Goal: Task Accomplishment & Management: Manage account settings

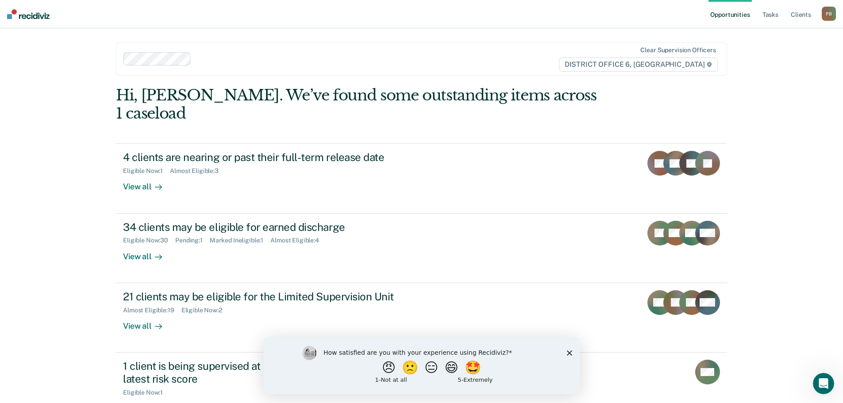
scroll to position [44, 0]
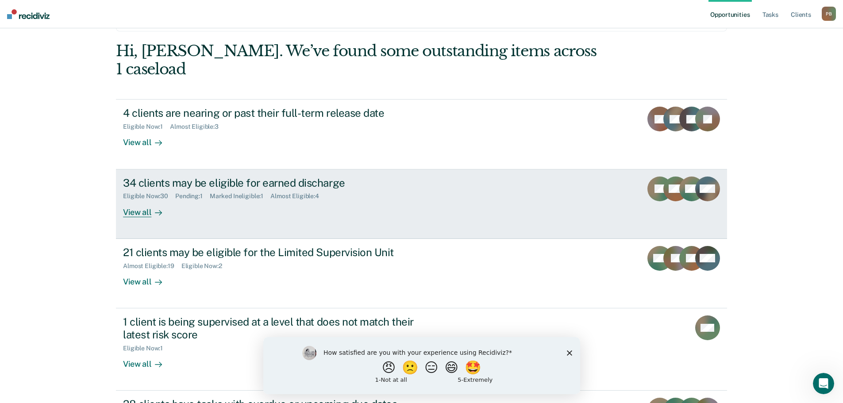
click at [201, 177] on div "34 clients may be eligible for earned discharge" at bounding box center [278, 183] width 311 height 13
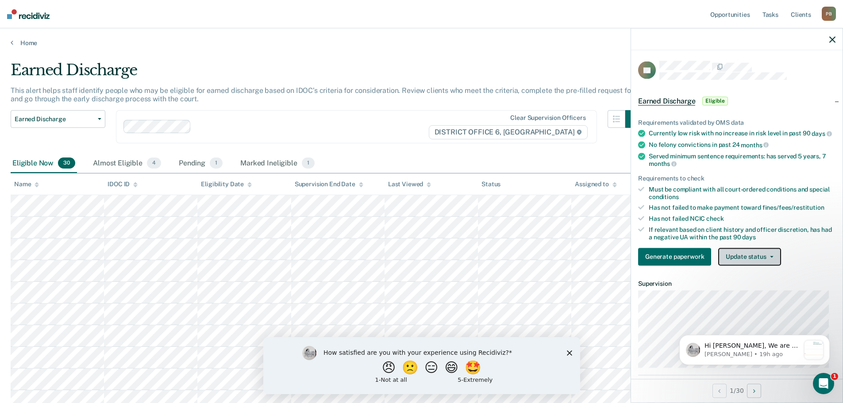
click at [773, 263] on button "Update status" at bounding box center [750, 257] width 62 height 18
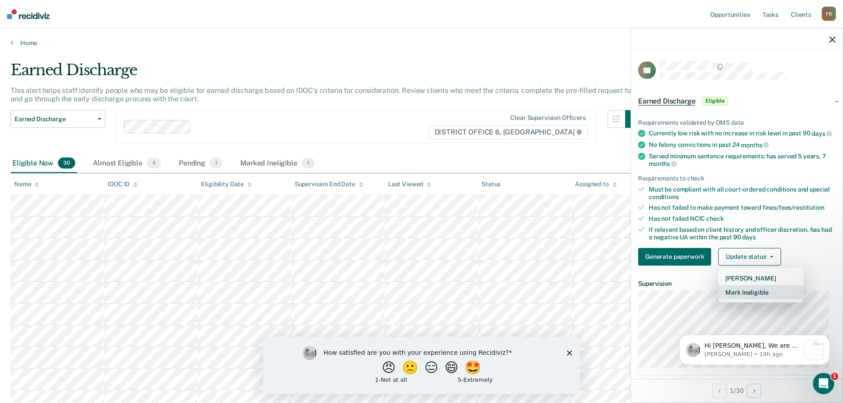
click at [752, 299] on button "Mark Ineligible" at bounding box center [761, 292] width 85 height 14
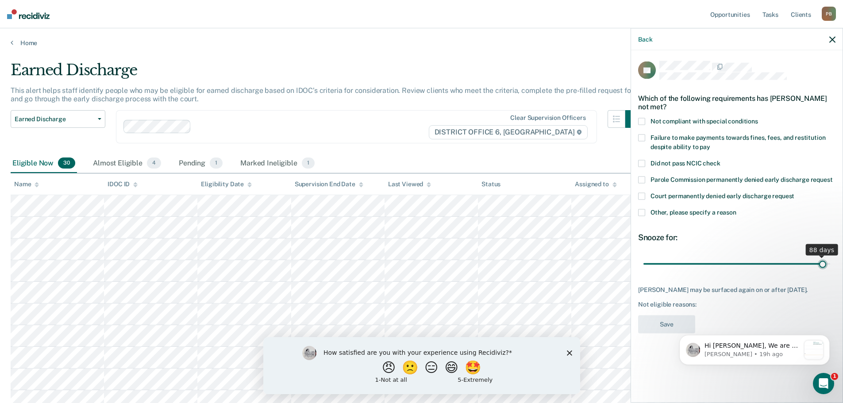
click at [824, 262] on input "range" at bounding box center [737, 263] width 187 height 15
drag, startPoint x: 823, startPoint y: 264, endPoint x: 833, endPoint y: 260, distance: 11.1
type input "90"
click at [831, 260] on input "range" at bounding box center [737, 263] width 187 height 15
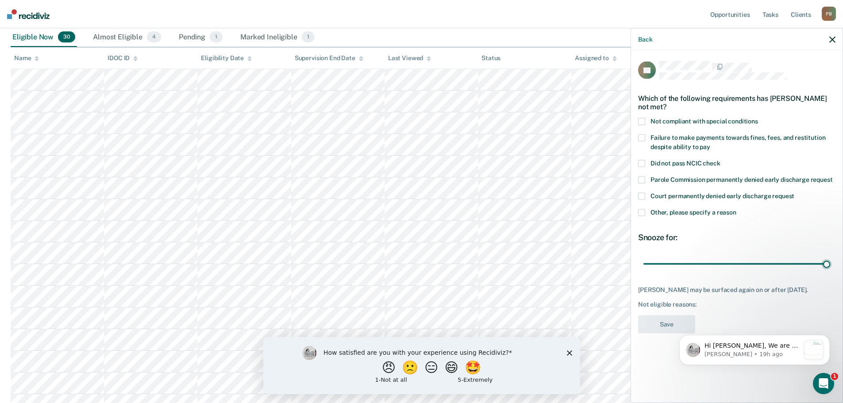
scroll to position [133, 0]
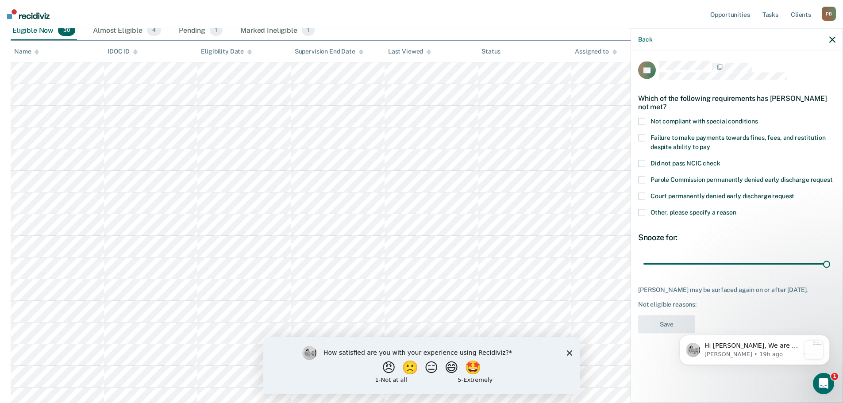
click at [641, 135] on span at bounding box center [641, 137] width 7 height 7
click at [711, 143] on input "Failure to make payments towards fines, fees, and restitution despite ability t…" at bounding box center [711, 143] width 0 height 0
drag, startPoint x: 669, startPoint y: 320, endPoint x: 0, endPoint y: 7, distance: 738.0
click at [669, 320] on button "Save" at bounding box center [666, 324] width 57 height 18
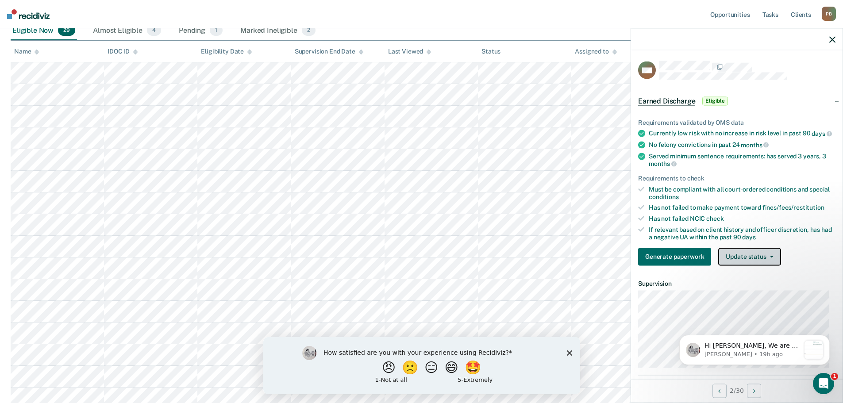
click at [770, 258] on icon "button" at bounding box center [772, 257] width 4 height 2
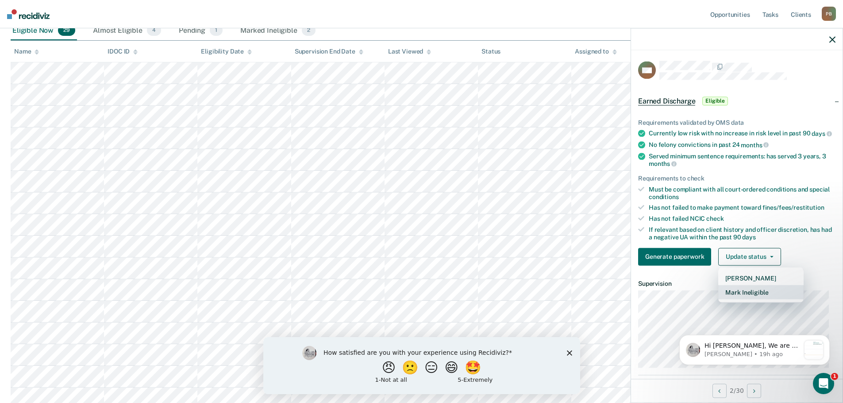
click at [758, 298] on button "Mark Ineligible" at bounding box center [761, 292] width 85 height 14
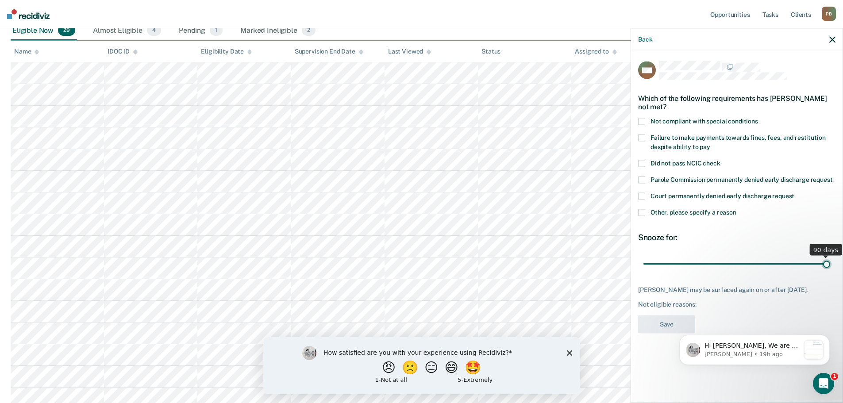
drag, startPoint x: 705, startPoint y: 267, endPoint x: 829, endPoint y: 268, distance: 124.0
type input "90"
click at [829, 268] on input "range" at bounding box center [737, 263] width 187 height 15
click at [642, 135] on span at bounding box center [641, 137] width 7 height 7
click at [711, 143] on input "Failure to make payments towards fines, fees, and restitution despite ability t…" at bounding box center [711, 143] width 0 height 0
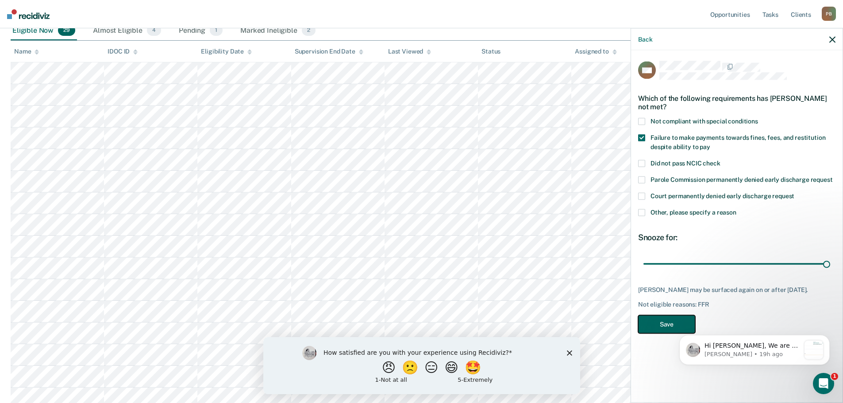
click at [664, 328] on button "Save" at bounding box center [666, 324] width 57 height 18
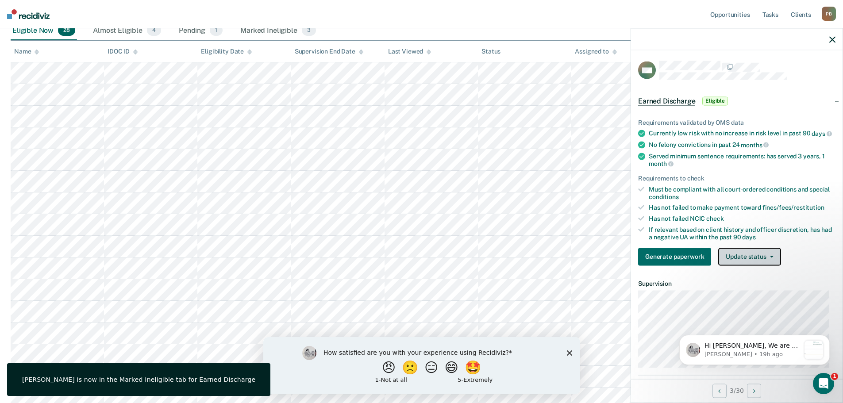
click at [771, 258] on icon "button" at bounding box center [772, 257] width 4 height 2
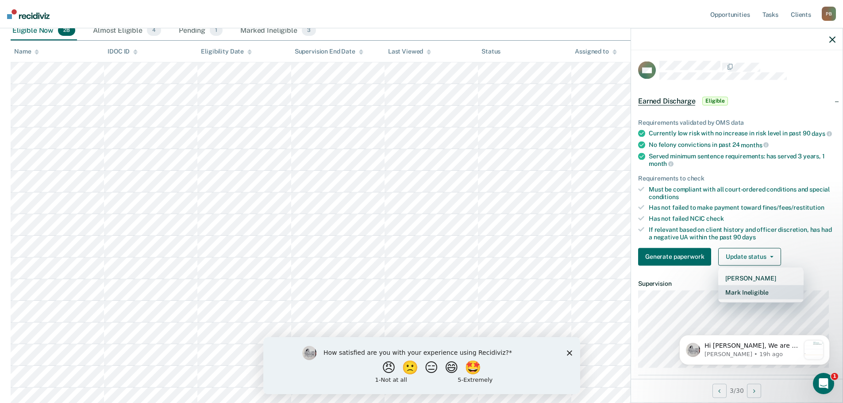
click at [754, 299] on button "Mark Ineligible" at bounding box center [761, 292] width 85 height 14
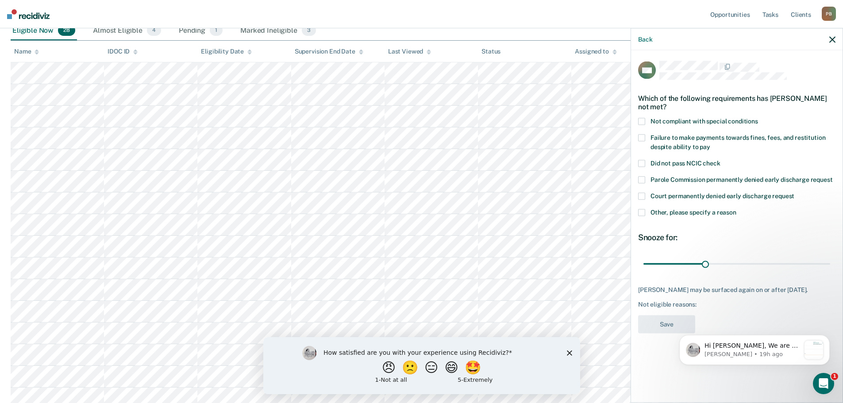
click at [643, 137] on span at bounding box center [641, 137] width 7 height 7
click at [711, 143] on input "Failure to make payments towards fines, fees, and restitution despite ability t…" at bounding box center [711, 143] width 0 height 0
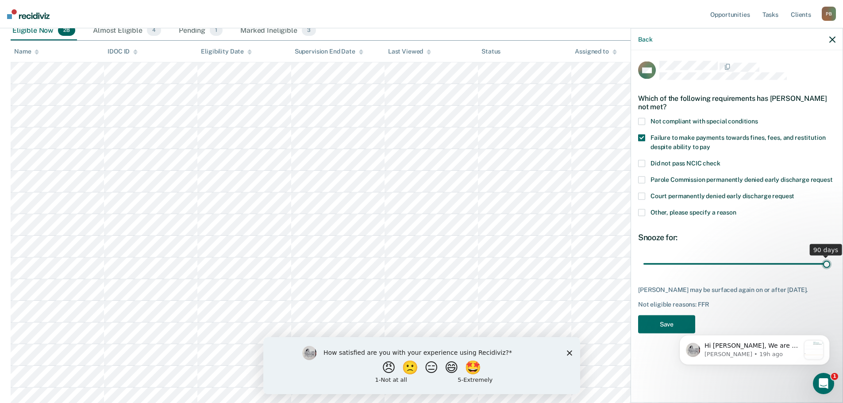
drag, startPoint x: 704, startPoint y: 264, endPoint x: 833, endPoint y: 270, distance: 129.0
type input "90"
click at [831, 270] on input "range" at bounding box center [737, 263] width 187 height 15
click at [667, 331] on button "Save" at bounding box center [666, 324] width 57 height 18
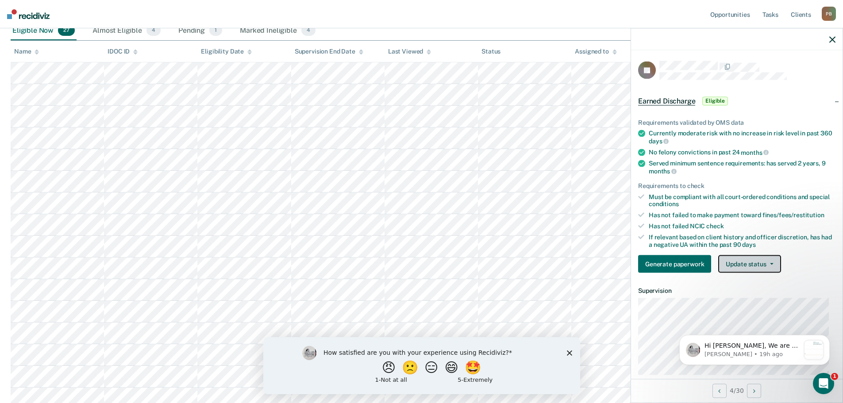
click at [773, 266] on button "Update status" at bounding box center [750, 264] width 62 height 18
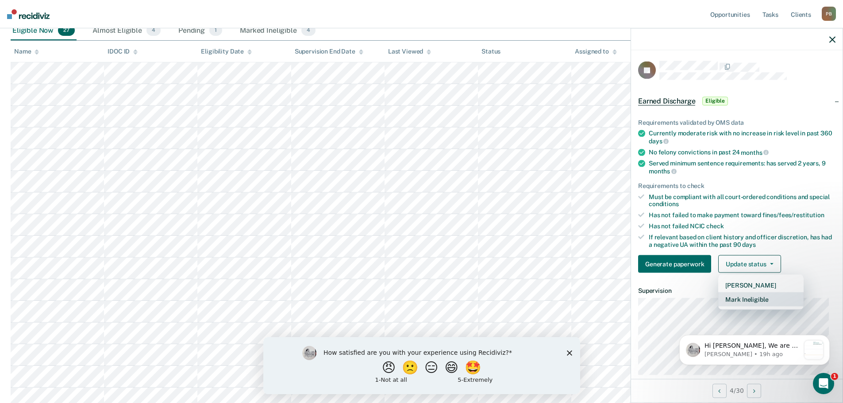
click at [749, 302] on button "Mark Ineligible" at bounding box center [761, 300] width 85 height 14
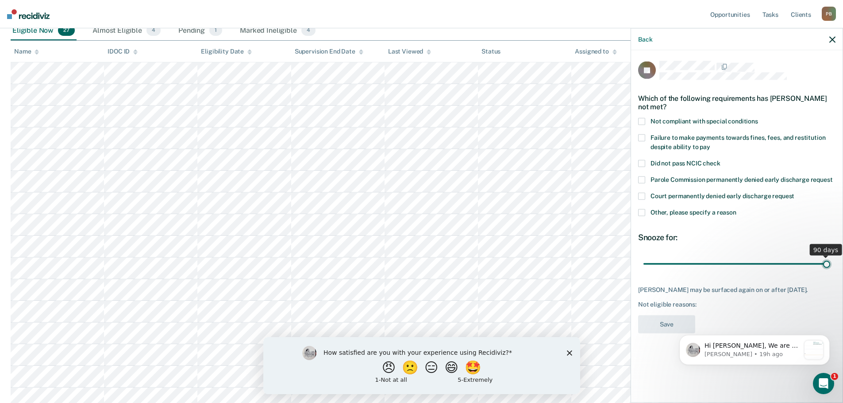
drag, startPoint x: 706, startPoint y: 263, endPoint x: 832, endPoint y: 276, distance: 126.5
type input "90"
click at [831, 272] on input "range" at bounding box center [737, 263] width 187 height 15
click at [642, 134] on span at bounding box center [641, 137] width 7 height 7
click at [711, 143] on input "Failure to make payments towards fines, fees, and restitution despite ability t…" at bounding box center [711, 143] width 0 height 0
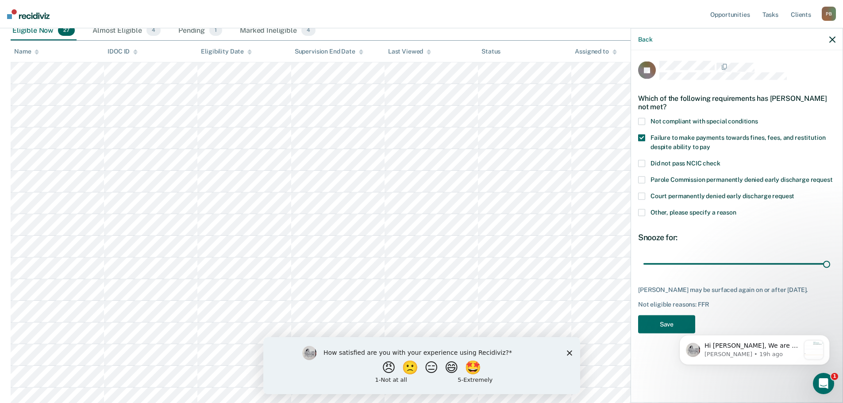
click at [671, 327] on body "Hi [PERSON_NAME], We are so excited to announce a brand new feature: AI case no…" at bounding box center [755, 348] width 170 height 55
click at [667, 330] on html "Hi [PERSON_NAME], We are so excited to announce a brand new feature: AI case no…" at bounding box center [754, 348] width 177 height 62
click at [665, 330] on button "Save" at bounding box center [666, 324] width 57 height 18
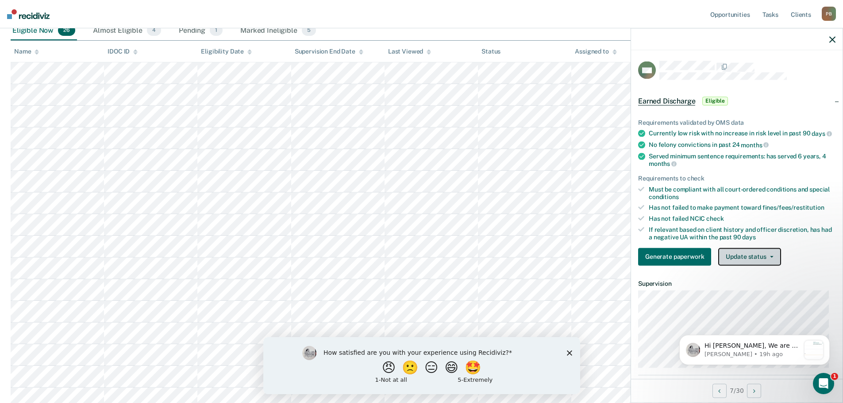
click at [773, 265] on button "Update status" at bounding box center [750, 257] width 62 height 18
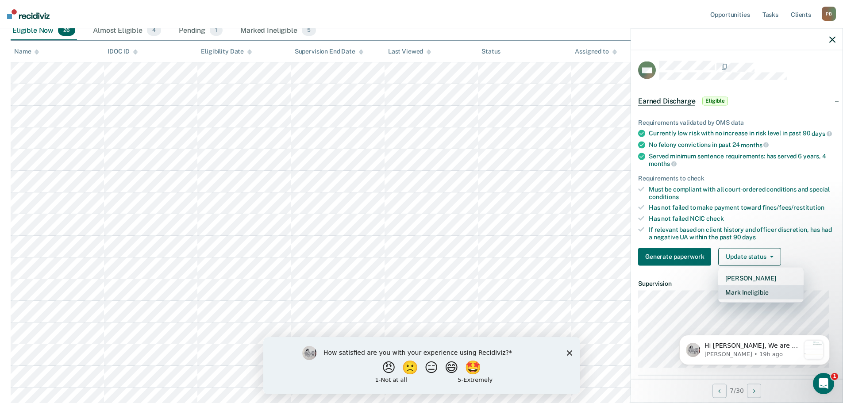
click at [755, 299] on button "Mark Ineligible" at bounding box center [761, 292] width 85 height 14
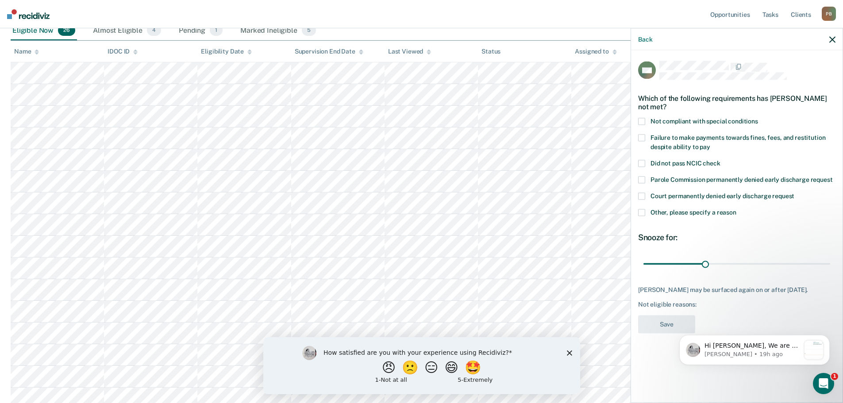
click at [642, 121] on span at bounding box center [641, 121] width 7 height 7
click at [758, 118] on input "Not compliant with special conditions" at bounding box center [758, 118] width 0 height 0
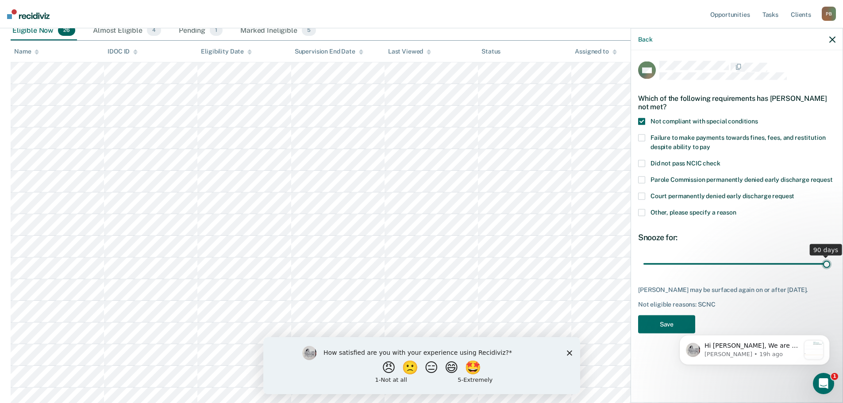
drag, startPoint x: 705, startPoint y: 261, endPoint x: 822, endPoint y: 269, distance: 116.8
type input "89"
click at [826, 268] on input "range" at bounding box center [737, 263] width 187 height 15
click at [663, 325] on button "Save" at bounding box center [666, 324] width 57 height 18
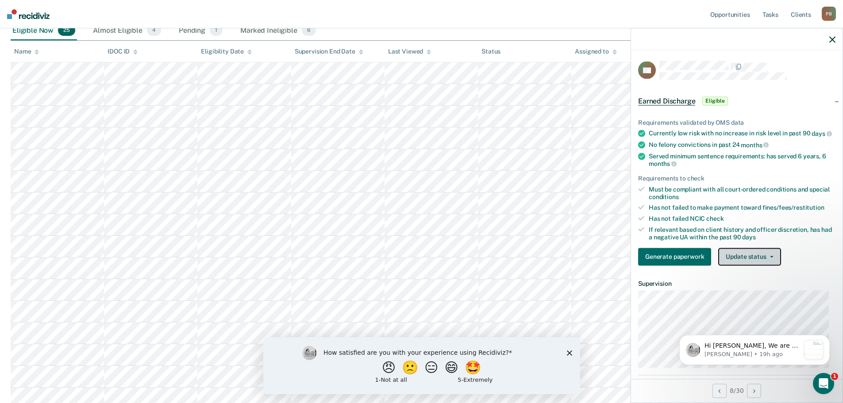
click at [773, 266] on button "Update status" at bounding box center [750, 257] width 62 height 18
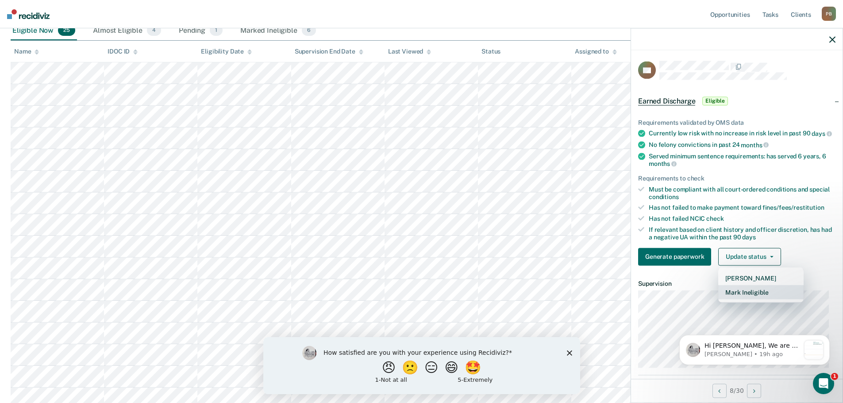
click at [752, 299] on button "Mark Ineligible" at bounding box center [761, 292] width 85 height 14
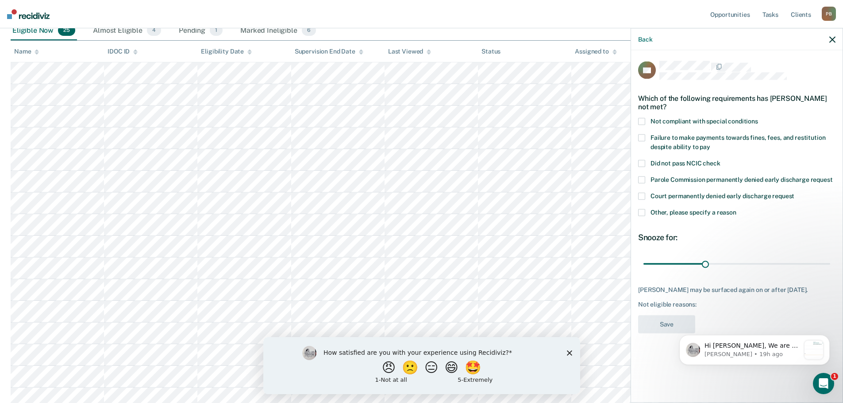
click at [642, 139] on span at bounding box center [641, 137] width 7 height 7
click at [711, 143] on input "Failure to make payments towards fines, fees, and restitution despite ability t…" at bounding box center [711, 143] width 0 height 0
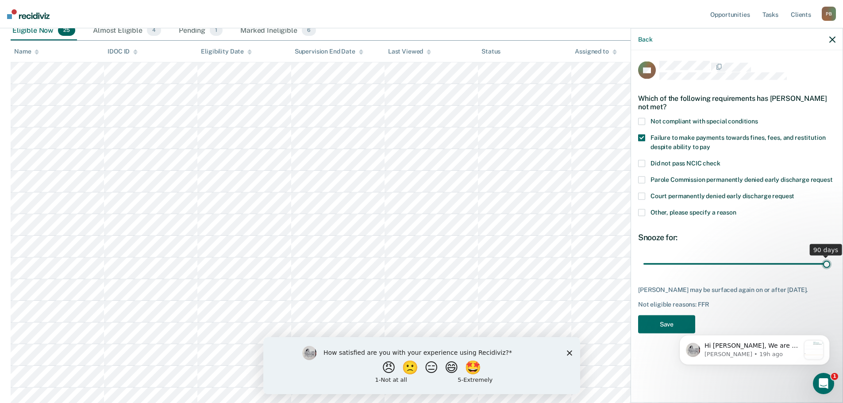
drag, startPoint x: 707, startPoint y: 264, endPoint x: 873, endPoint y: 147, distance: 203.0
type input "90"
click at [831, 256] on input "range" at bounding box center [737, 263] width 187 height 15
click at [671, 320] on html "Hi [PERSON_NAME], We are so excited to announce a brand new feature: AI case no…" at bounding box center [754, 348] width 177 height 62
click at [665, 324] on button "Save" at bounding box center [666, 324] width 57 height 18
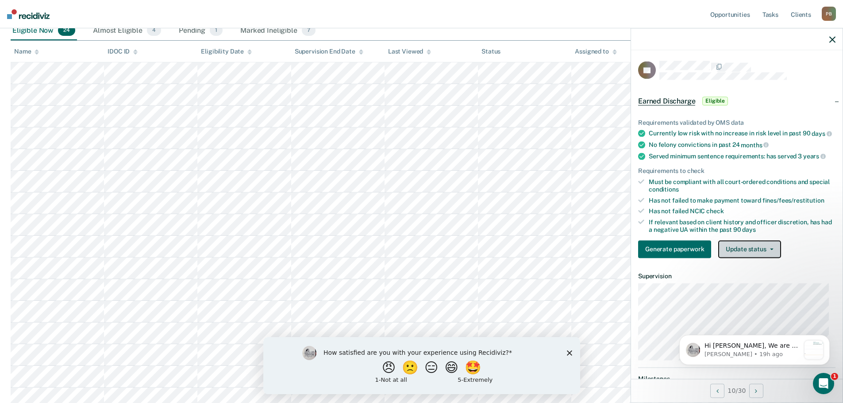
click at [773, 250] on button "Update status" at bounding box center [750, 249] width 62 height 18
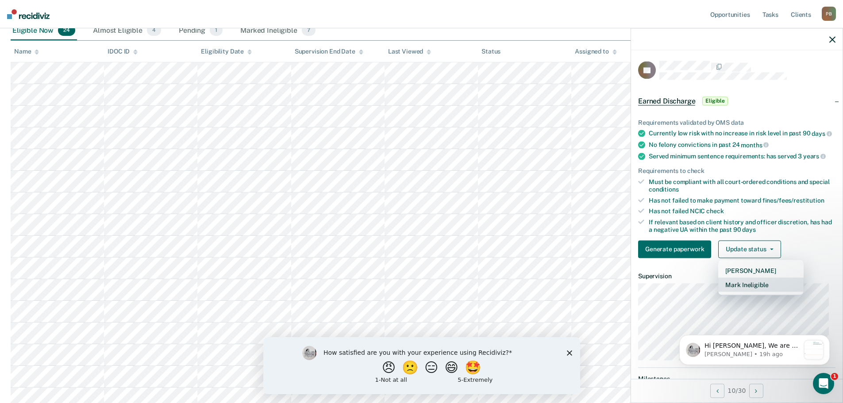
click at [753, 292] on button "Mark Ineligible" at bounding box center [761, 285] width 85 height 14
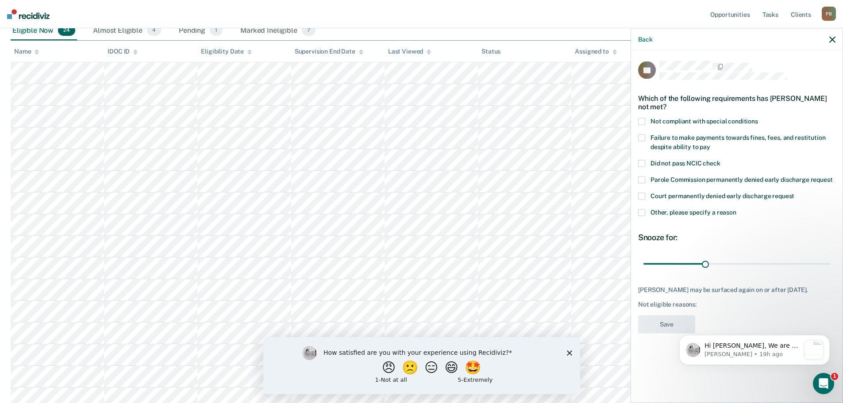
click at [643, 137] on span at bounding box center [641, 137] width 7 height 7
click at [711, 143] on input "Failure to make payments towards fines, fees, and restitution despite ability t…" at bounding box center [711, 143] width 0 height 0
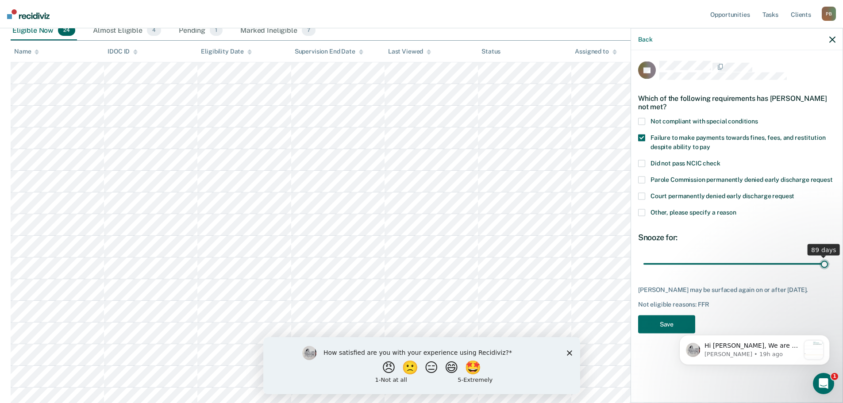
drag, startPoint x: 706, startPoint y: 263, endPoint x: 825, endPoint y: 265, distance: 119.1
type input "89"
click at [825, 265] on input "range" at bounding box center [737, 263] width 187 height 15
click at [670, 322] on button "Save" at bounding box center [666, 324] width 57 height 18
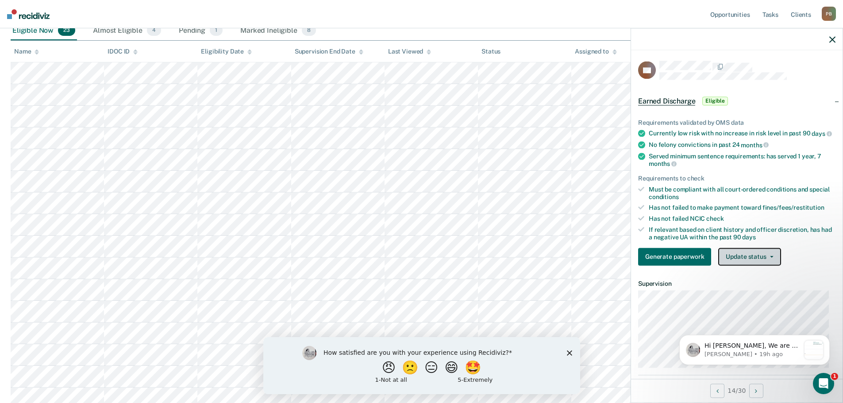
click at [773, 266] on button "Update status" at bounding box center [750, 257] width 62 height 18
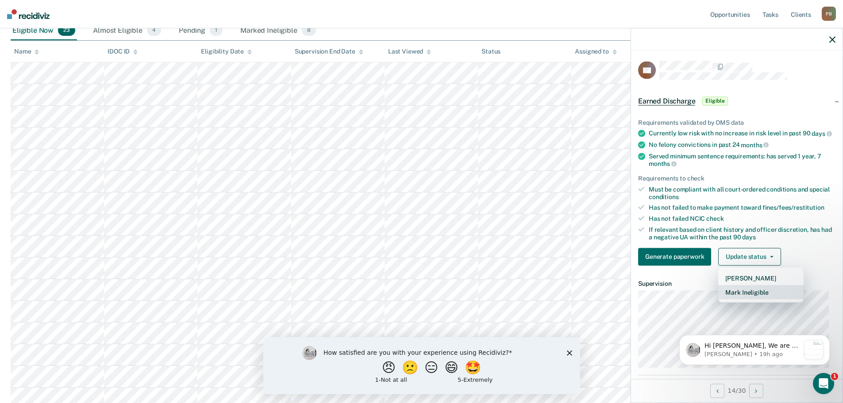
click at [757, 299] on button "Mark Ineligible" at bounding box center [761, 292] width 85 height 14
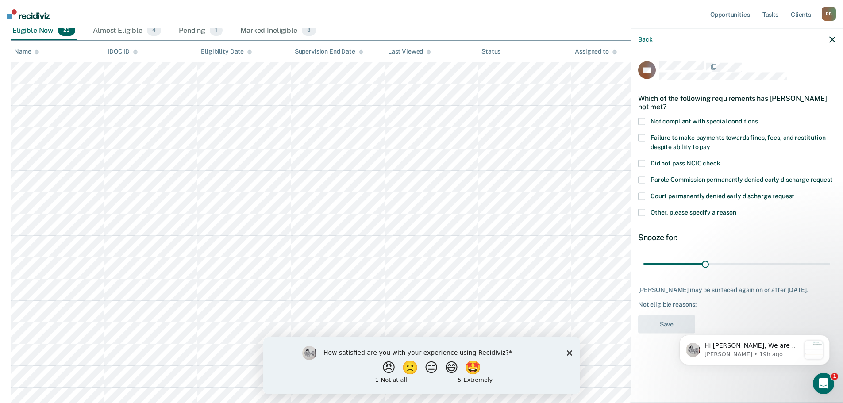
click at [643, 139] on span at bounding box center [641, 137] width 7 height 7
click at [711, 143] on input "Failure to make payments towards fines, fees, and restitution despite ability t…" at bounding box center [711, 143] width 0 height 0
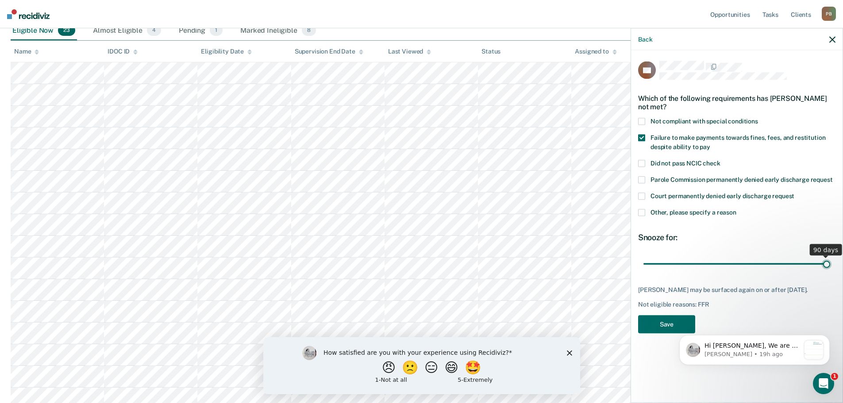
drag, startPoint x: 705, startPoint y: 262, endPoint x: 839, endPoint y: 265, distance: 133.8
type input "90"
click at [831, 265] on input "range" at bounding box center [737, 263] width 187 height 15
click at [656, 325] on button "Save" at bounding box center [666, 324] width 57 height 18
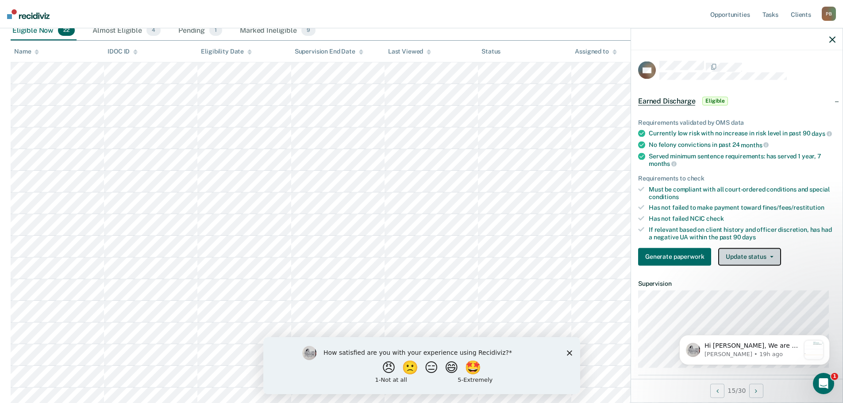
click at [768, 261] on button "Update status" at bounding box center [750, 257] width 62 height 18
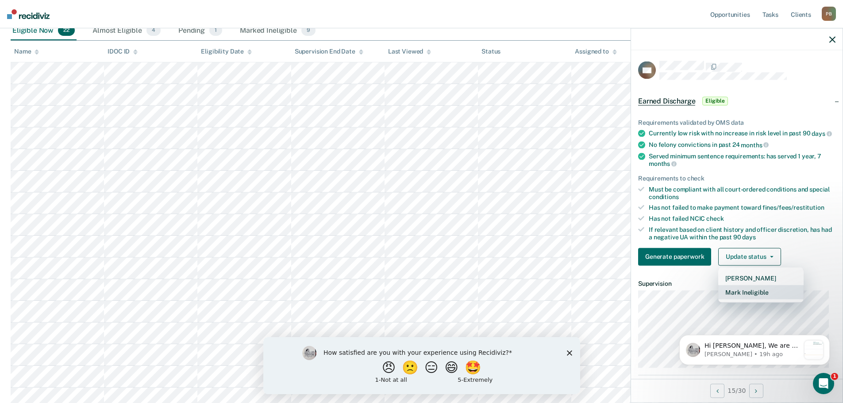
click at [754, 296] on button "Mark Ineligible" at bounding box center [761, 292] width 85 height 14
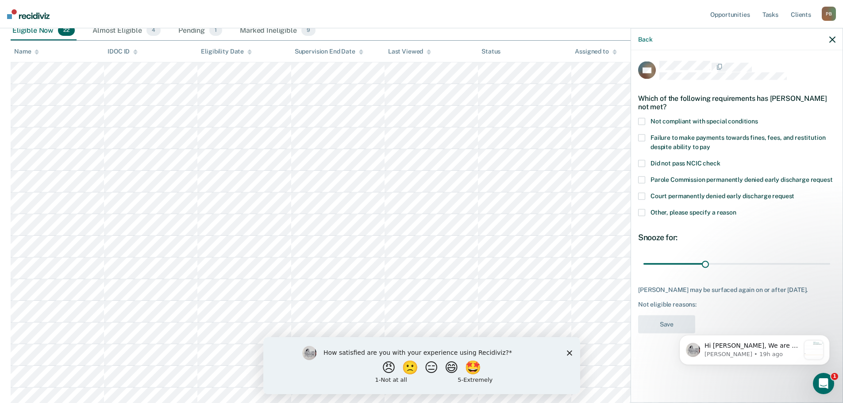
click at [642, 136] on span at bounding box center [641, 137] width 7 height 7
click at [711, 143] on input "Failure to make payments towards fines, fees, and restitution despite ability t…" at bounding box center [711, 143] width 0 height 0
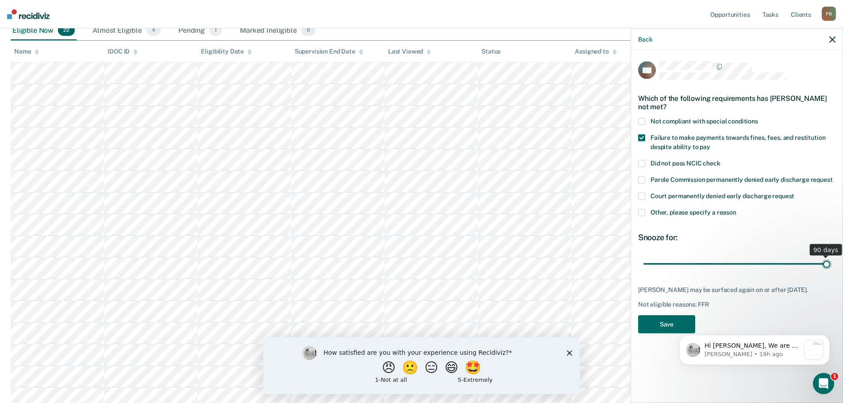
drag, startPoint x: 705, startPoint y: 262, endPoint x: 838, endPoint y: 273, distance: 133.3
type input "90"
click at [831, 272] on input "range" at bounding box center [737, 263] width 187 height 15
click at [671, 322] on body "Hi [PERSON_NAME], We are so excited to announce a brand new feature: AI case no…" at bounding box center [755, 348] width 170 height 55
click at [662, 326] on button "Save" at bounding box center [666, 324] width 57 height 18
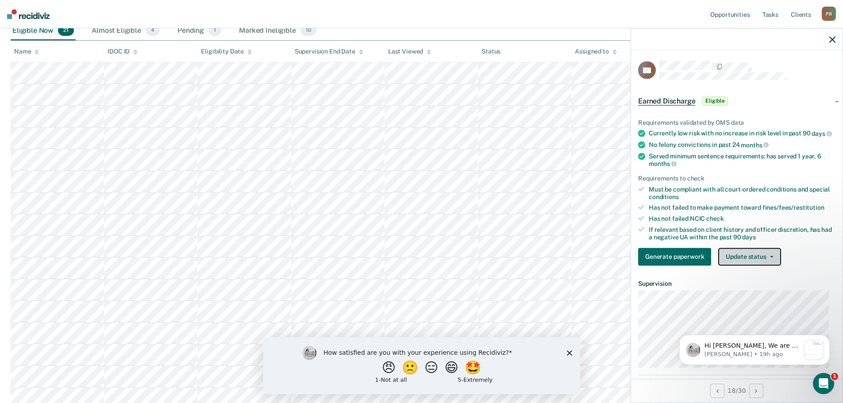
click at [774, 264] on button "Update status" at bounding box center [750, 257] width 62 height 18
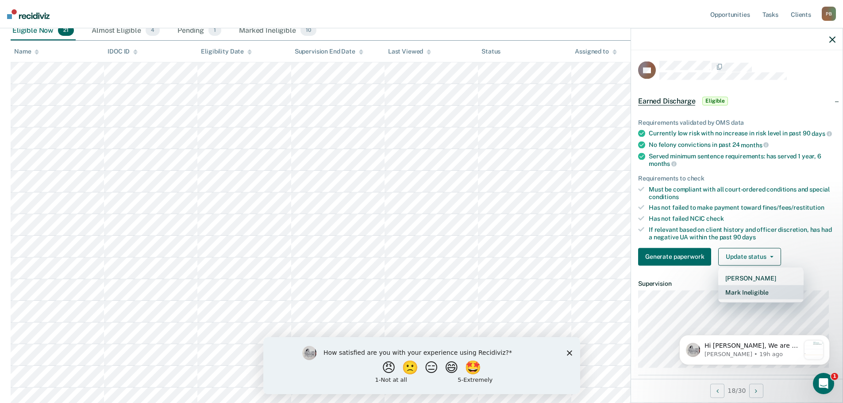
click at [767, 299] on button "Mark Ineligible" at bounding box center [761, 292] width 85 height 14
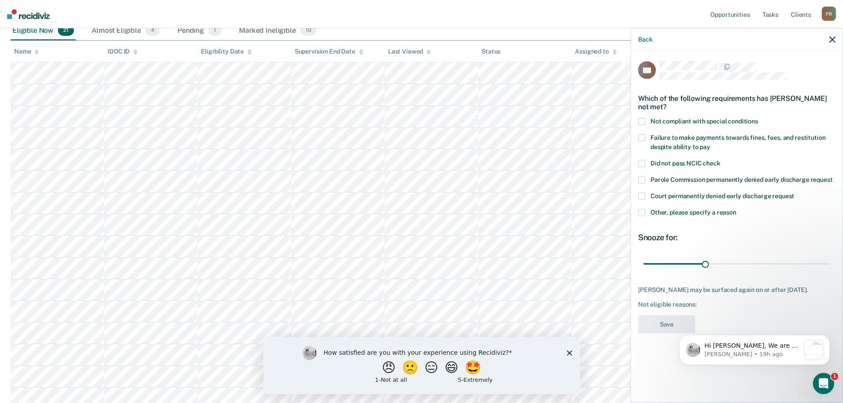
click at [642, 120] on span at bounding box center [641, 121] width 7 height 7
click at [758, 118] on input "Not compliant with special conditions" at bounding box center [758, 118] width 0 height 0
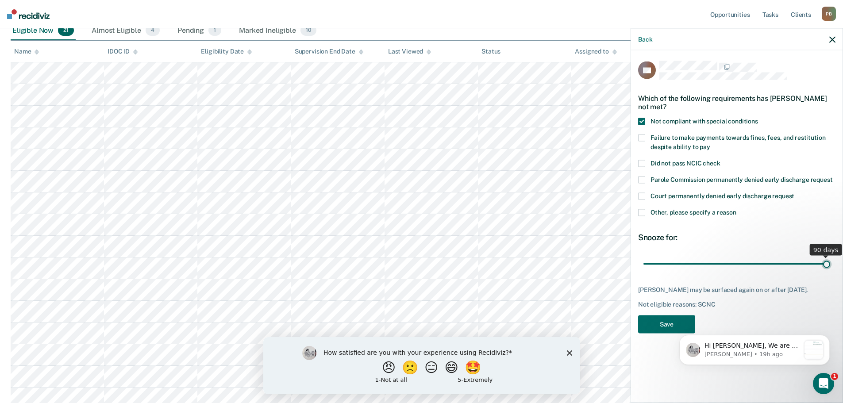
drag, startPoint x: 705, startPoint y: 265, endPoint x: 832, endPoint y: 268, distance: 126.7
type input "90"
click at [831, 268] on input "range" at bounding box center [737, 263] width 187 height 15
click at [664, 332] on button "Save" at bounding box center [666, 324] width 57 height 18
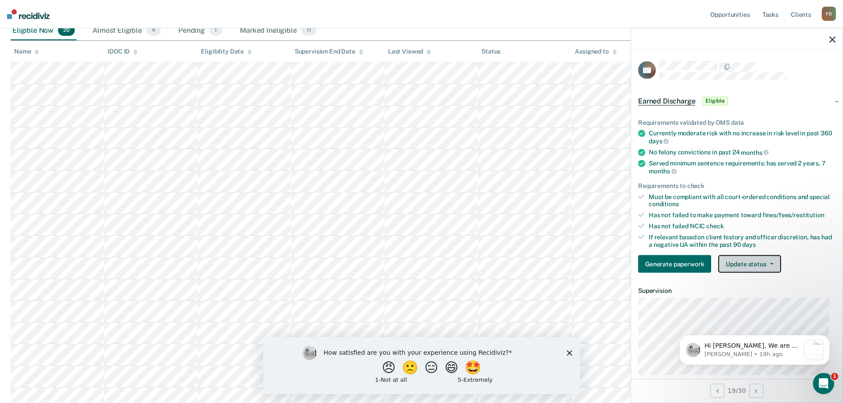
click at [777, 262] on button "Update status" at bounding box center [750, 264] width 62 height 18
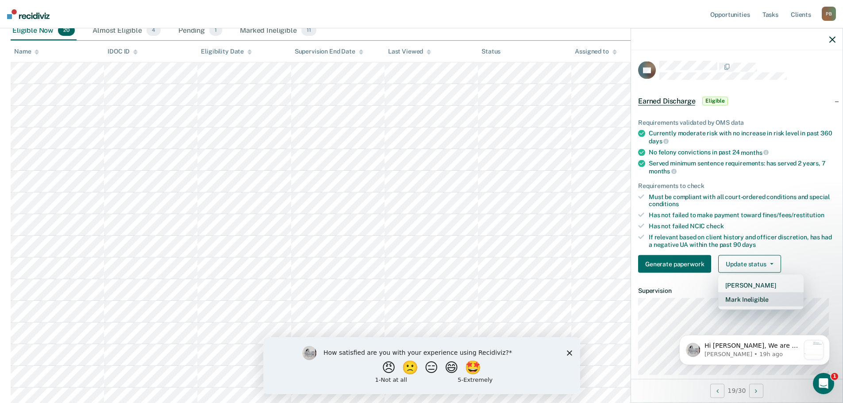
click at [756, 299] on button "Mark Ineligible" at bounding box center [761, 300] width 85 height 14
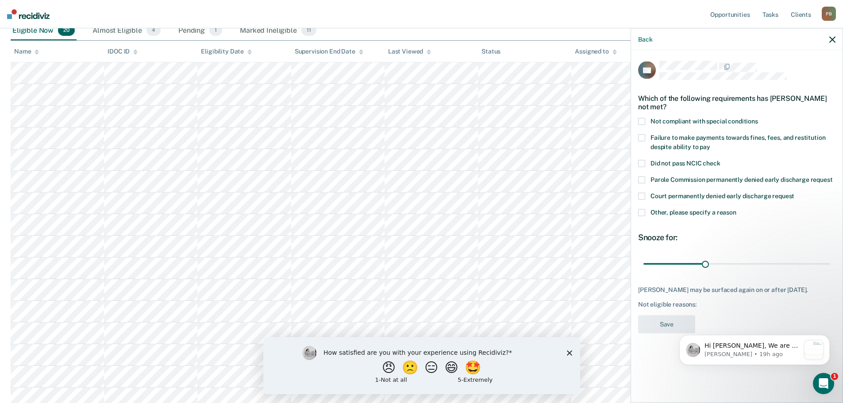
click at [642, 119] on span at bounding box center [641, 121] width 7 height 7
click at [758, 118] on input "Not compliant with special conditions" at bounding box center [758, 118] width 0 height 0
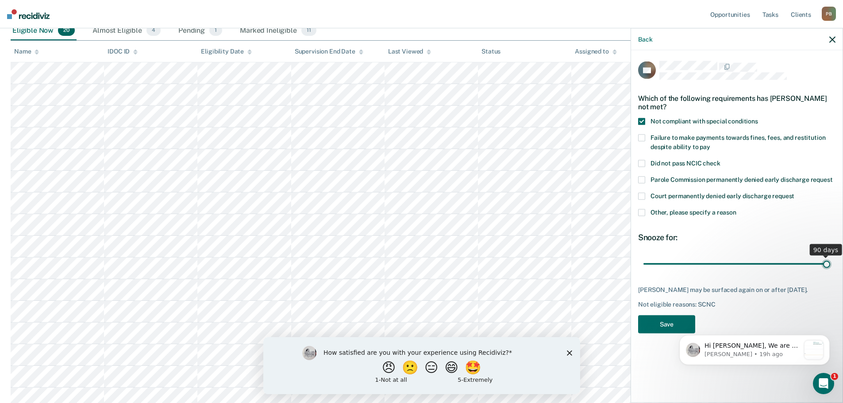
drag, startPoint x: 705, startPoint y: 263, endPoint x: 859, endPoint y: 146, distance: 193.8
type input "90"
click at [831, 256] on input "range" at bounding box center [737, 263] width 187 height 15
click at [655, 333] on button "Save" at bounding box center [666, 324] width 57 height 18
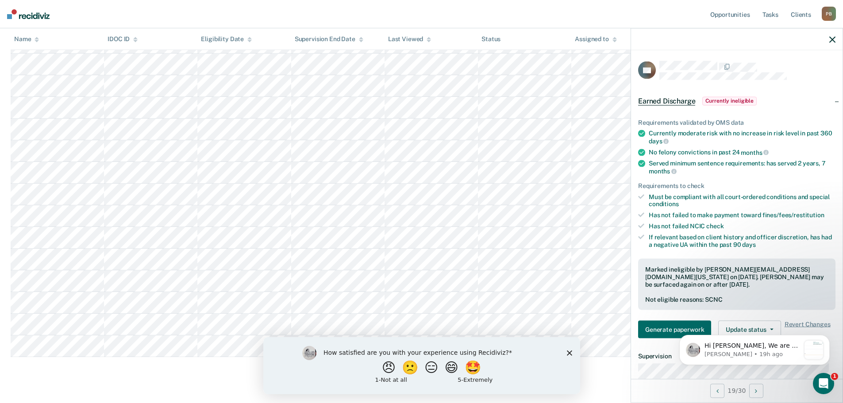
scroll to position [266, 0]
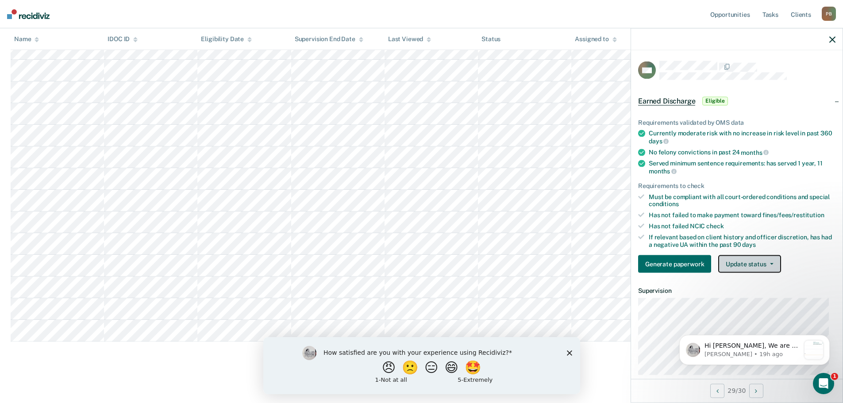
click at [765, 265] on button "Update status" at bounding box center [750, 264] width 62 height 18
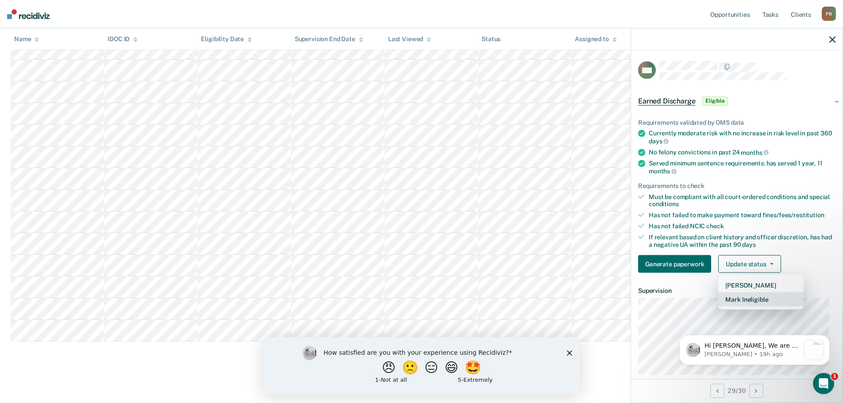
click at [758, 298] on button "Mark Ineligible" at bounding box center [761, 300] width 85 height 14
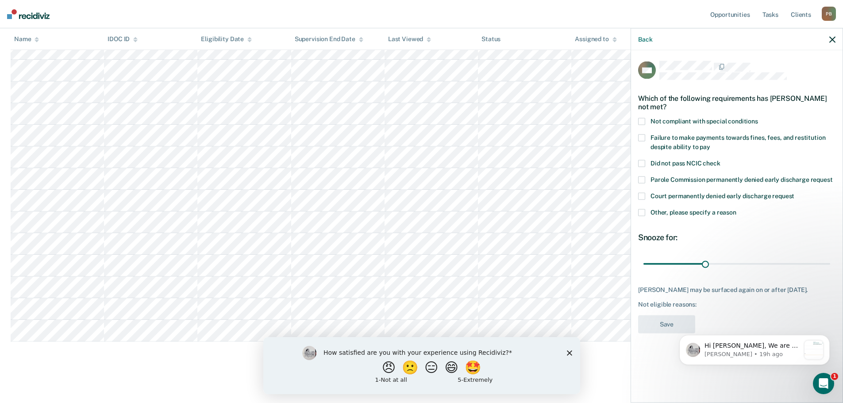
click at [645, 118] on span at bounding box center [641, 121] width 7 height 7
click at [758, 118] on input "Not compliant with special conditions" at bounding box center [758, 118] width 0 height 0
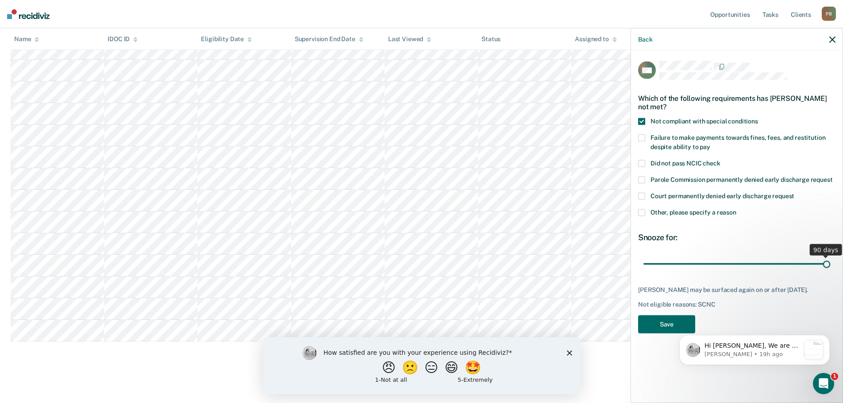
drag, startPoint x: 705, startPoint y: 260, endPoint x: 835, endPoint y: 266, distance: 130.3
type input "90"
click at [831, 266] on input "range" at bounding box center [737, 263] width 187 height 15
click at [664, 321] on button "Save" at bounding box center [666, 324] width 57 height 18
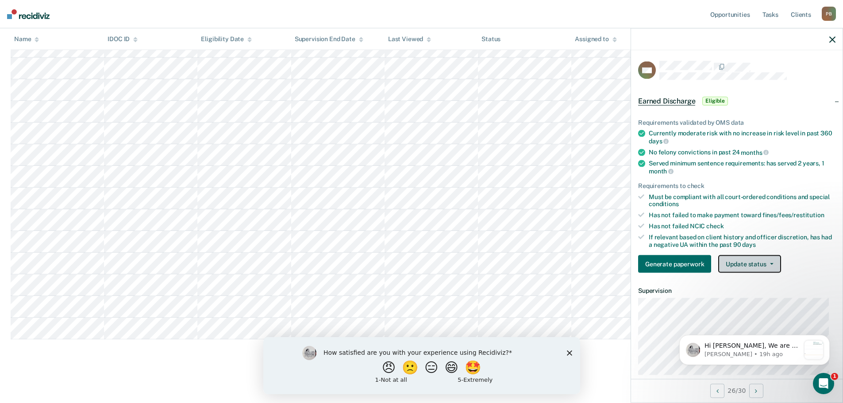
click at [774, 260] on button "Update status" at bounding box center [750, 264] width 62 height 18
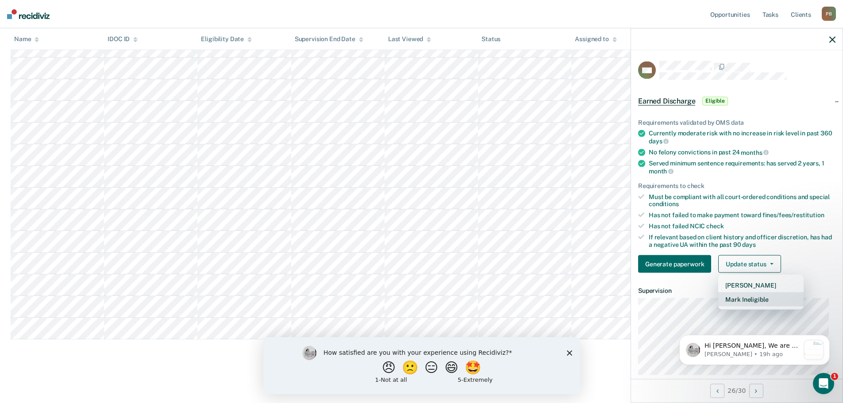
click at [758, 299] on button "Mark Ineligible" at bounding box center [761, 300] width 85 height 14
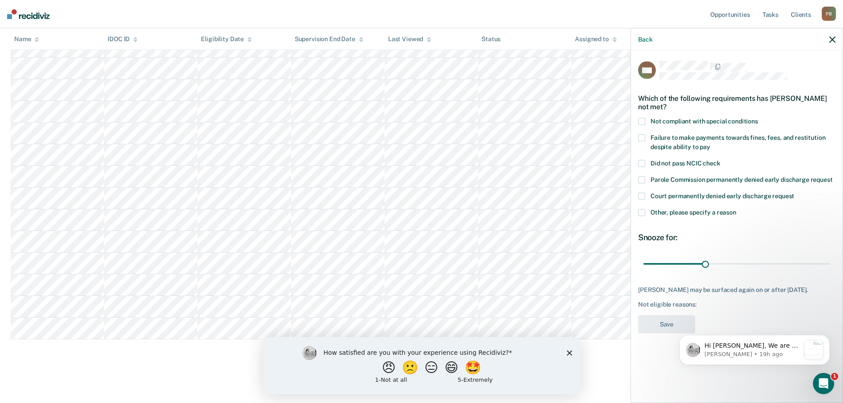
click at [643, 137] on span at bounding box center [641, 137] width 7 height 7
click at [711, 143] on input "Failure to make payments towards fines, fees, and restitution despite ability t…" at bounding box center [711, 143] width 0 height 0
drag, startPoint x: 705, startPoint y: 265, endPoint x: 836, endPoint y: 267, distance: 130.6
type input "90"
click at [831, 266] on input "range" at bounding box center [737, 263] width 187 height 15
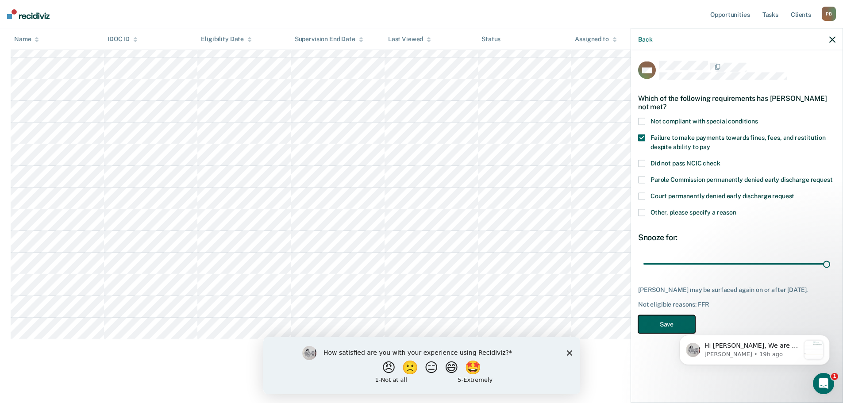
click at [657, 323] on button "Save" at bounding box center [666, 324] width 57 height 18
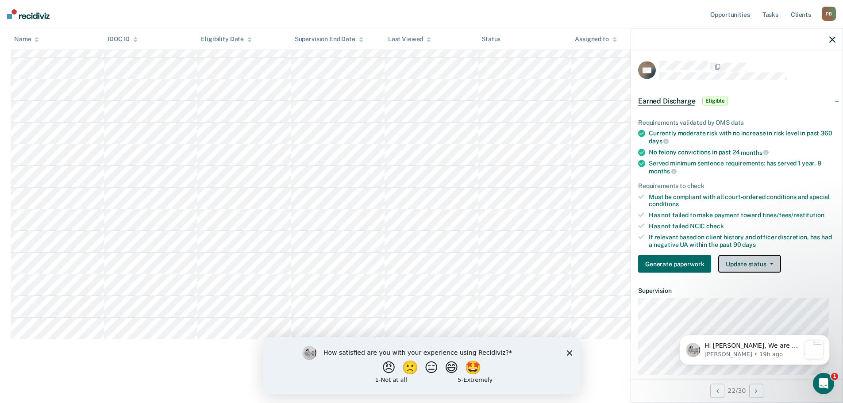
click at [769, 268] on button "Update status" at bounding box center [750, 264] width 62 height 18
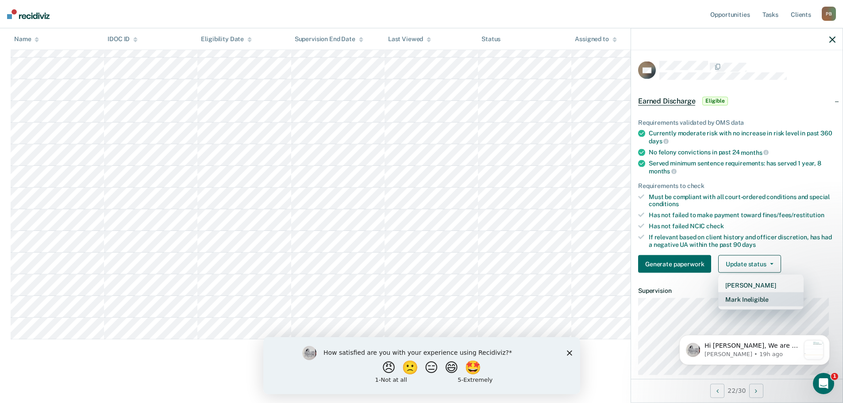
click at [766, 302] on button "Mark Ineligible" at bounding box center [761, 300] width 85 height 14
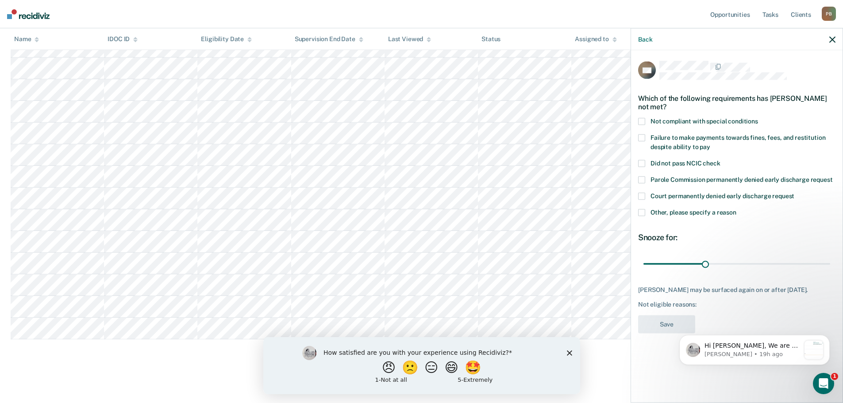
click at [642, 119] on span at bounding box center [641, 121] width 7 height 7
click at [758, 118] on input "Not compliant with special conditions" at bounding box center [758, 118] width 0 height 0
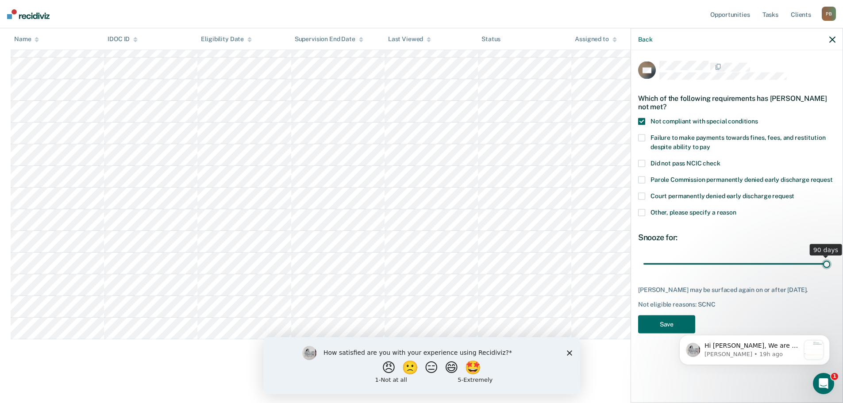
drag, startPoint x: 705, startPoint y: 263, endPoint x: 830, endPoint y: 278, distance: 125.2
type input "90"
click at [830, 272] on input "range" at bounding box center [737, 263] width 187 height 15
click at [665, 325] on button "Save" at bounding box center [666, 324] width 57 height 18
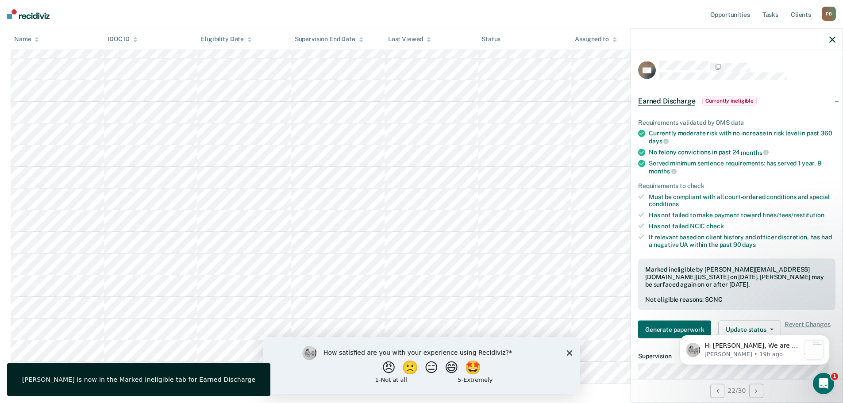
scroll to position [203, 0]
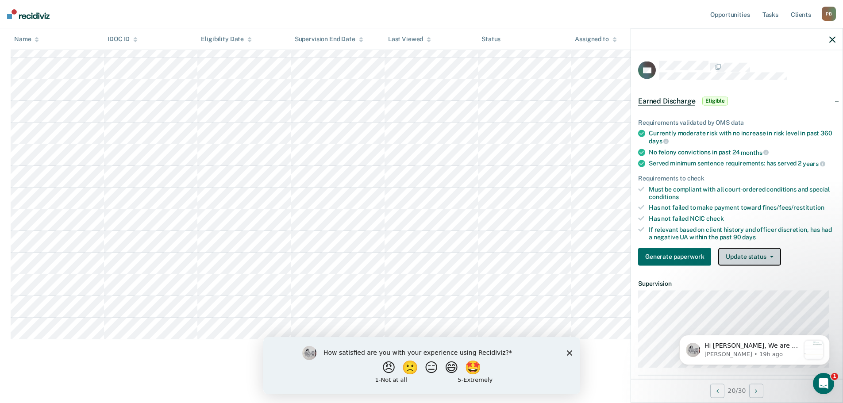
click at [759, 258] on button "Update status" at bounding box center [750, 257] width 62 height 18
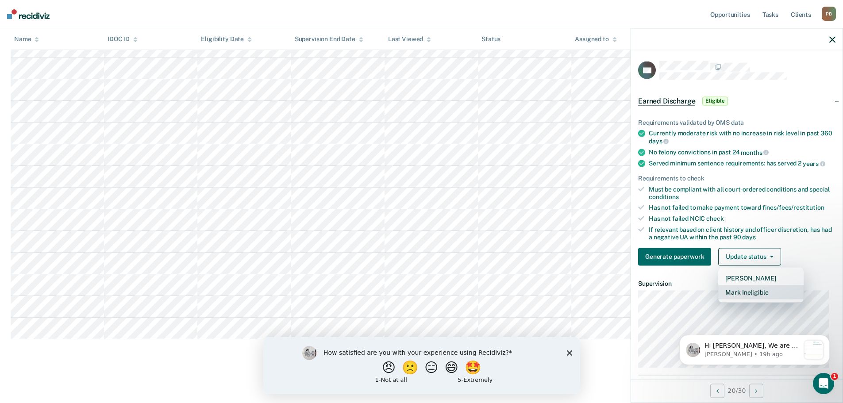
click at [751, 292] on button "Mark Ineligible" at bounding box center [761, 292] width 85 height 14
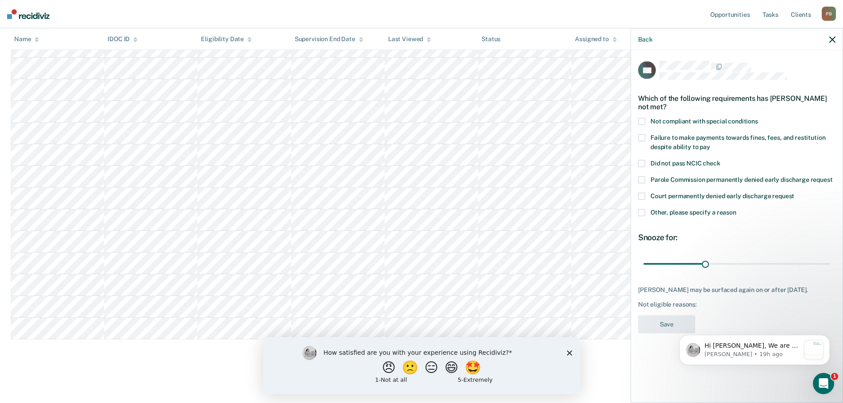
click at [642, 121] on span at bounding box center [641, 121] width 7 height 7
click at [758, 118] on input "Not compliant with special conditions" at bounding box center [758, 118] width 0 height 0
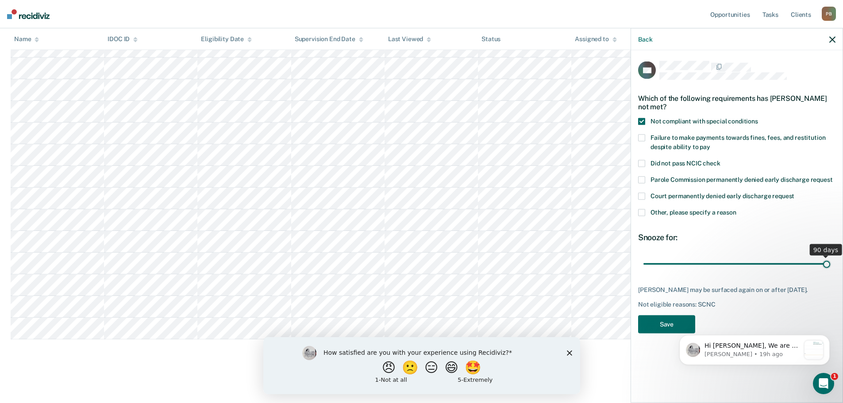
drag, startPoint x: 705, startPoint y: 265, endPoint x: 830, endPoint y: 271, distance: 124.6
type input "90"
click at [830, 271] on input "range" at bounding box center [737, 263] width 187 height 15
click at [670, 324] on button "Save" at bounding box center [666, 324] width 57 height 18
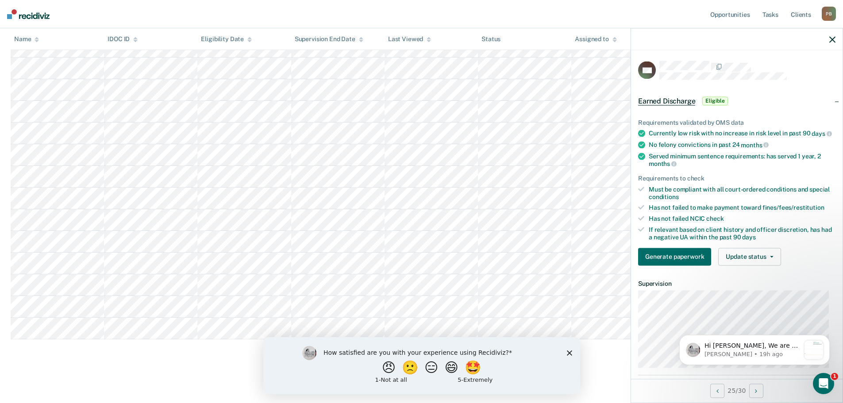
click at [569, 351] on icon "Close survey" at bounding box center [569, 352] width 5 height 5
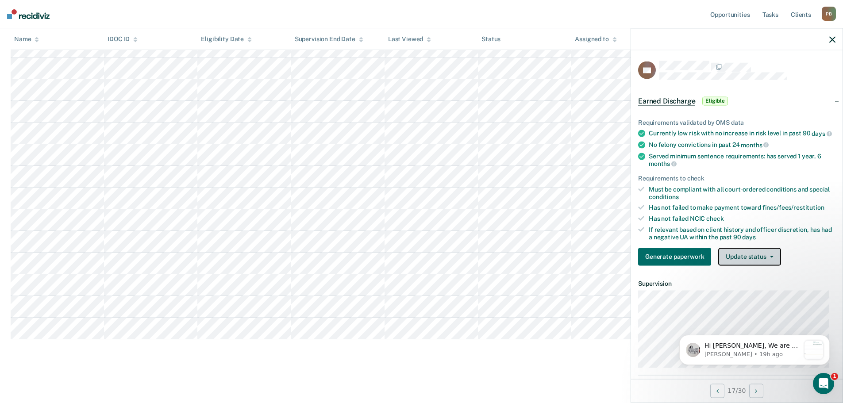
click at [772, 264] on button "Update status" at bounding box center [750, 257] width 62 height 18
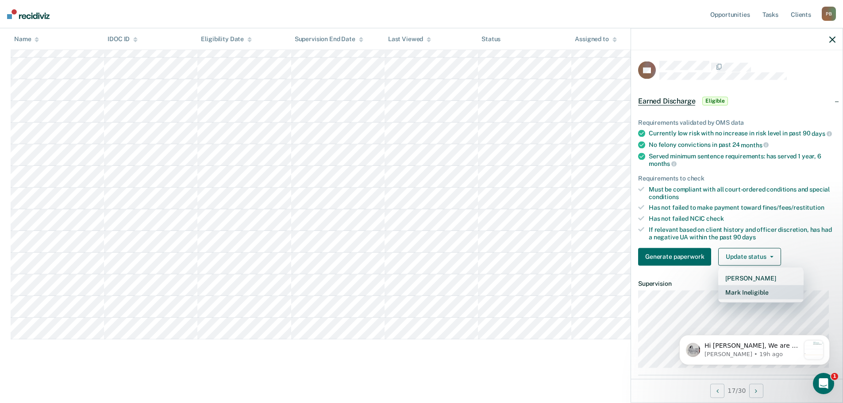
click at [758, 298] on button "Mark Ineligible" at bounding box center [761, 292] width 85 height 14
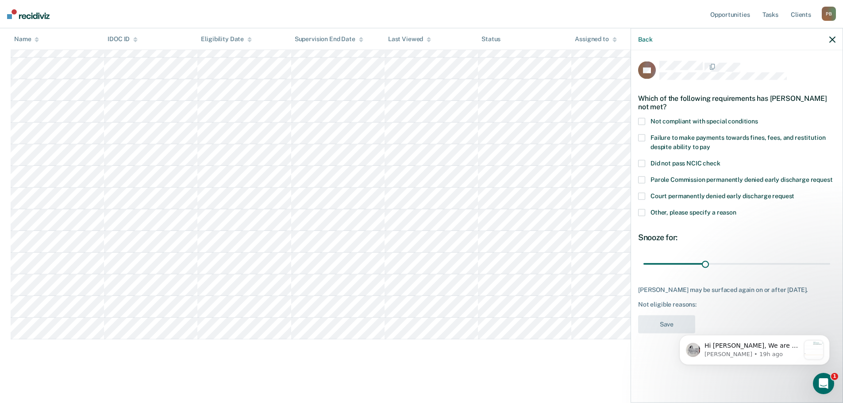
click at [642, 120] on span at bounding box center [641, 121] width 7 height 7
click at [758, 118] on input "Not compliant with special conditions" at bounding box center [758, 118] width 0 height 0
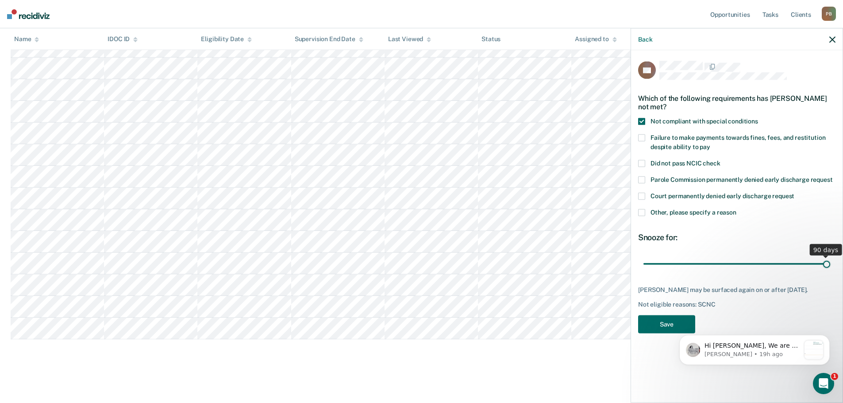
drag, startPoint x: 706, startPoint y: 266, endPoint x: 832, endPoint y: 257, distance: 126.5
type input "90"
click at [831, 257] on input "range" at bounding box center [737, 263] width 187 height 15
click at [669, 323] on button "Save" at bounding box center [666, 324] width 57 height 18
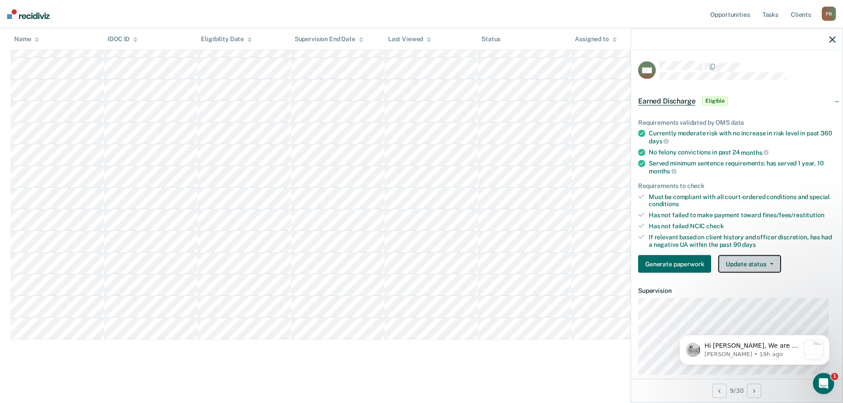
click at [777, 259] on button "Update status" at bounding box center [750, 264] width 62 height 18
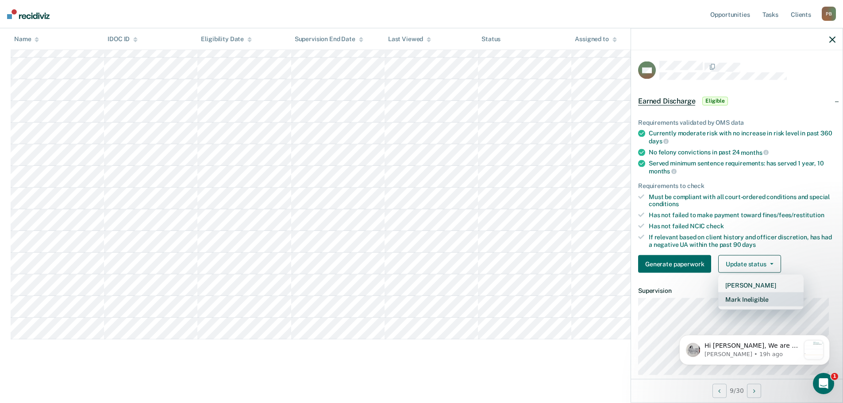
click at [749, 300] on button "Mark Ineligible" at bounding box center [761, 300] width 85 height 14
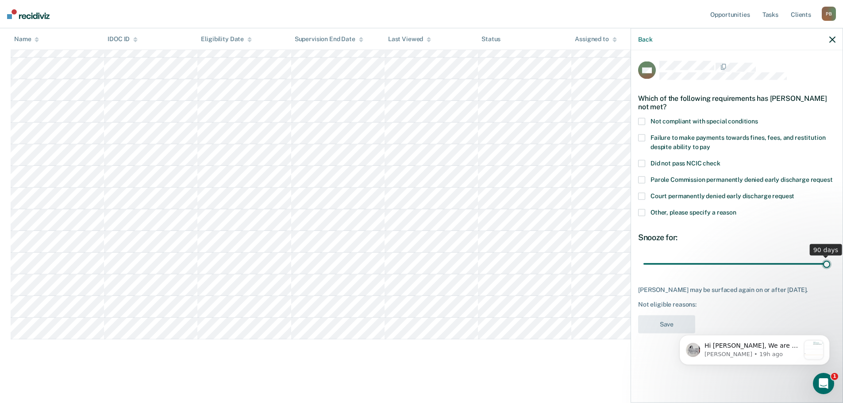
drag, startPoint x: 704, startPoint y: 263, endPoint x: 853, endPoint y: 143, distance: 191.1
type input "90"
click at [831, 256] on input "range" at bounding box center [737, 263] width 187 height 15
click at [645, 139] on span at bounding box center [641, 137] width 7 height 7
click at [711, 143] on input "Failure to make payments towards fines, fees, and restitution despite ability t…" at bounding box center [711, 143] width 0 height 0
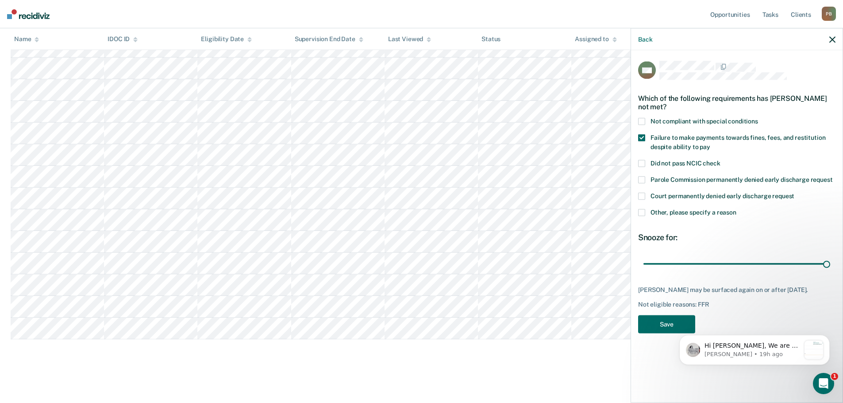
click at [672, 332] on body "Hi [PERSON_NAME], We are so excited to announce a brand new feature: AI case no…" at bounding box center [755, 348] width 170 height 55
click at [665, 324] on button "Save" at bounding box center [666, 324] width 57 height 18
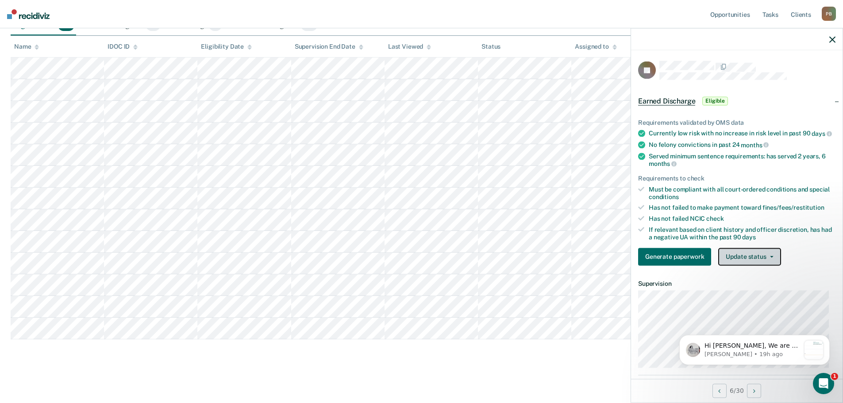
click at [770, 257] on button "Update status" at bounding box center [750, 257] width 62 height 18
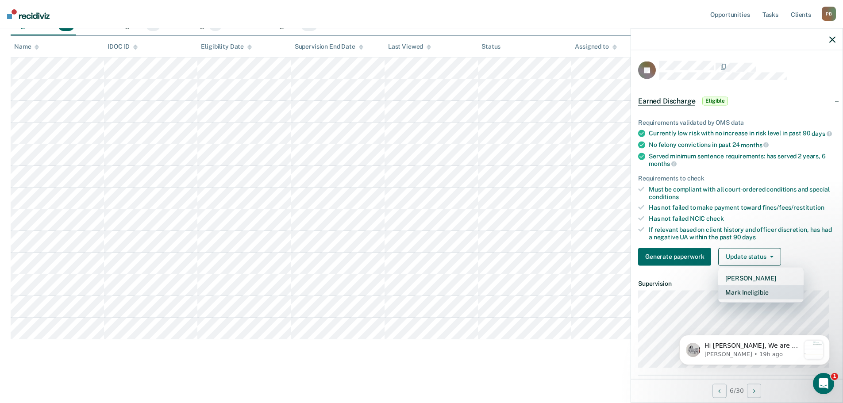
click at [754, 299] on button "Mark Ineligible" at bounding box center [761, 292] width 85 height 14
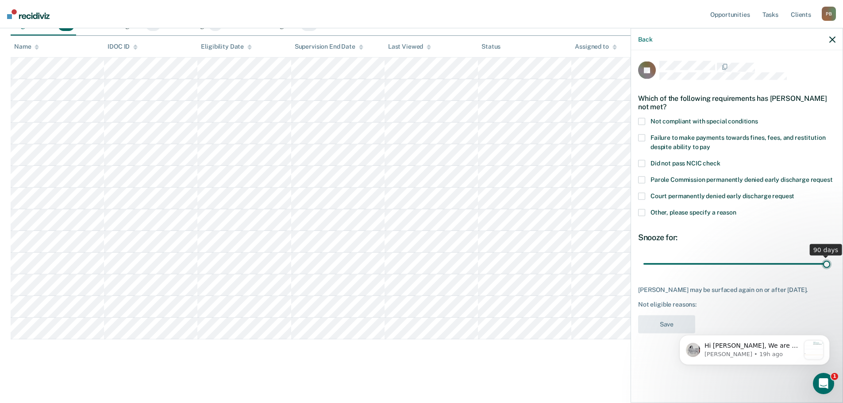
drag, startPoint x: 706, startPoint y: 263, endPoint x: 831, endPoint y: 271, distance: 125.5
type input "90"
click at [831, 271] on input "range" at bounding box center [737, 263] width 187 height 15
click at [640, 138] on span at bounding box center [641, 137] width 7 height 7
click at [711, 143] on input "Failure to make payments towards fines, fees, and restitution despite ability t…" at bounding box center [711, 143] width 0 height 0
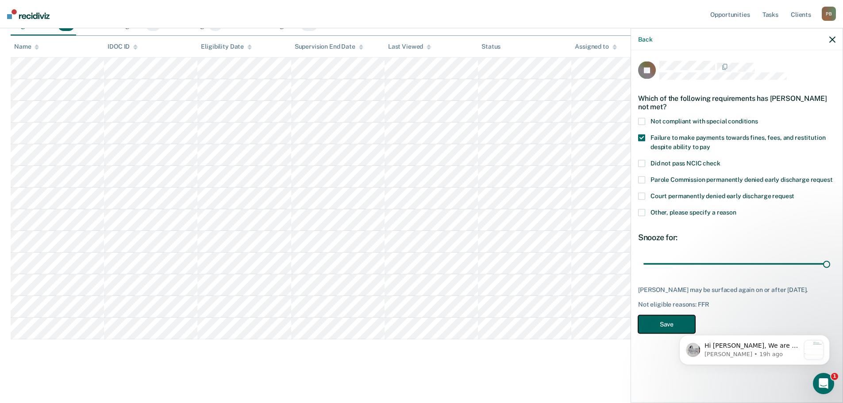
click at [662, 329] on button "Save" at bounding box center [666, 324] width 57 height 18
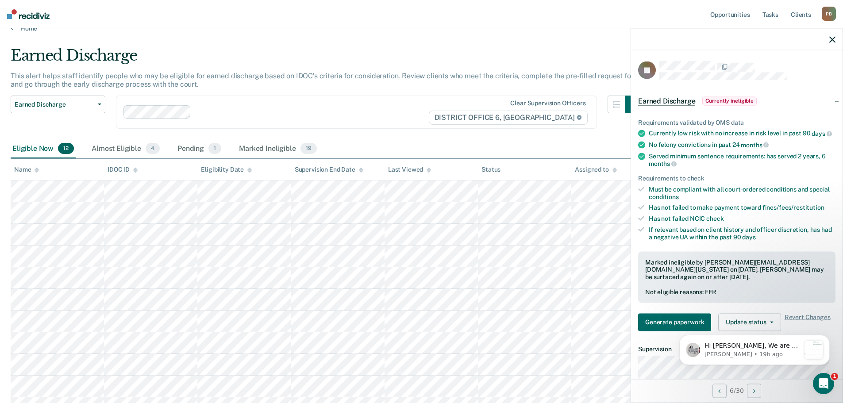
scroll to position [0, 0]
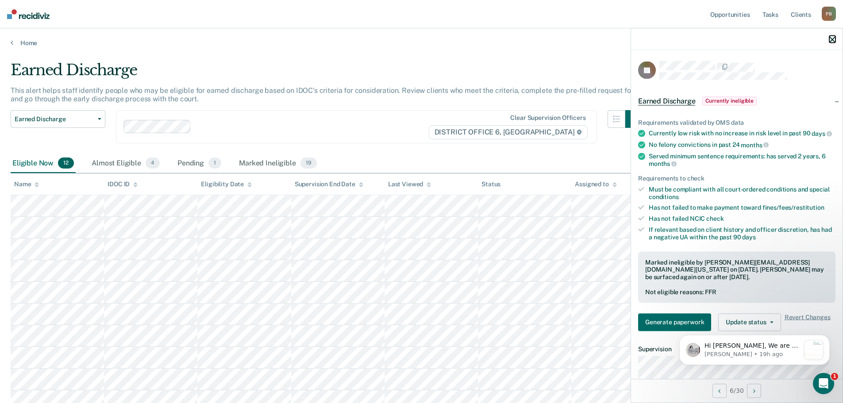
click at [834, 40] on icon "button" at bounding box center [833, 39] width 6 height 6
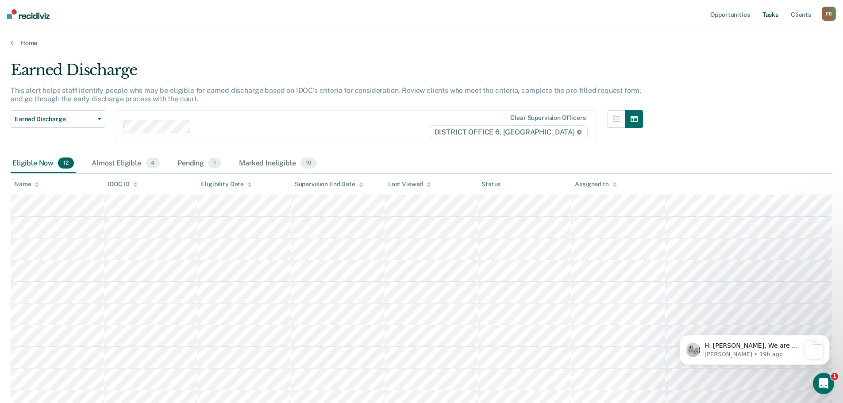
click at [770, 13] on link "Tasks" at bounding box center [770, 14] width 19 height 28
